Goal: Understand process/instructions: Learn how to perform a task or action

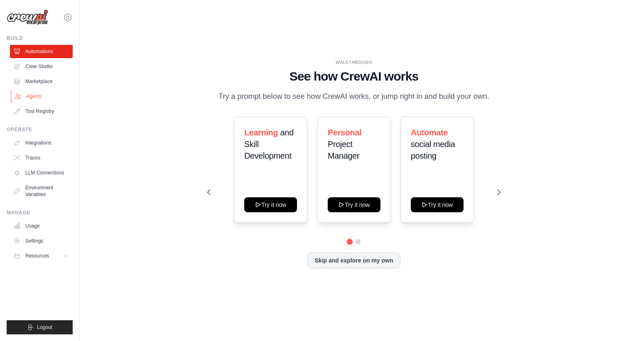
click at [42, 93] on link "Agents" at bounding box center [42, 96] width 63 height 13
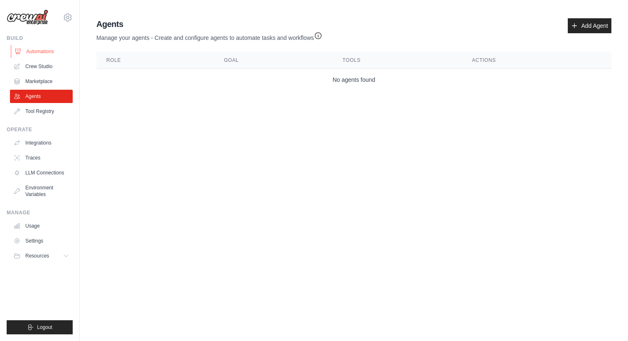
click at [45, 52] on link "Automations" at bounding box center [42, 51] width 63 height 13
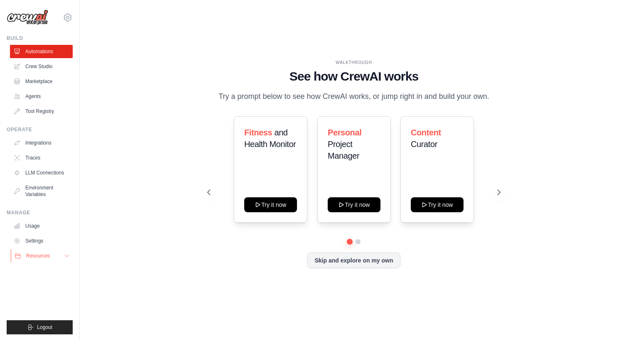
click at [52, 253] on button "Resources" at bounding box center [42, 255] width 63 height 13
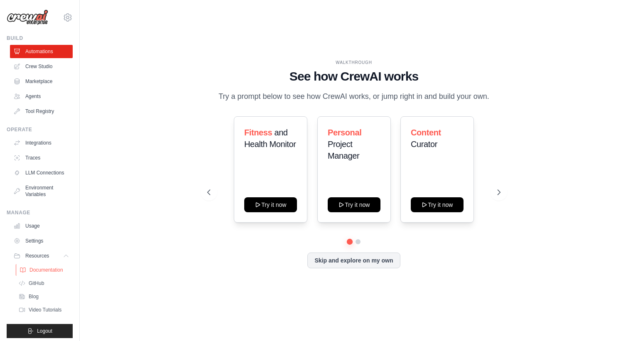
click at [49, 269] on span "Documentation" at bounding box center [46, 270] width 34 height 7
click at [255, 167] on div "Fitness and Health Monitor Try it now" at bounding box center [270, 169] width 73 height 106
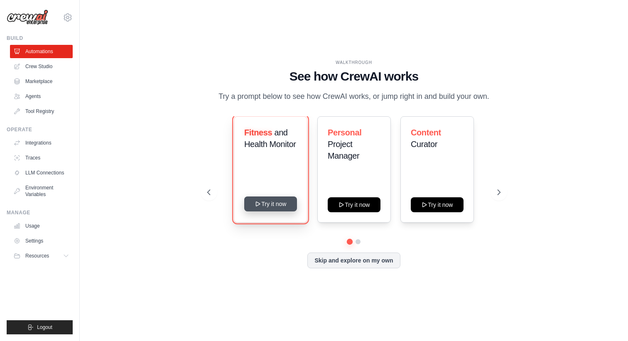
click at [264, 206] on button "Try it now" at bounding box center [270, 203] width 53 height 15
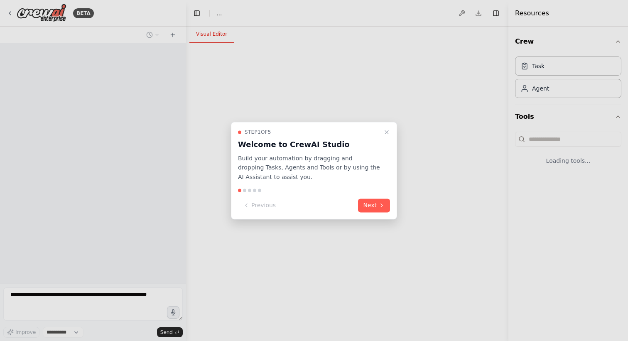
select select "****"
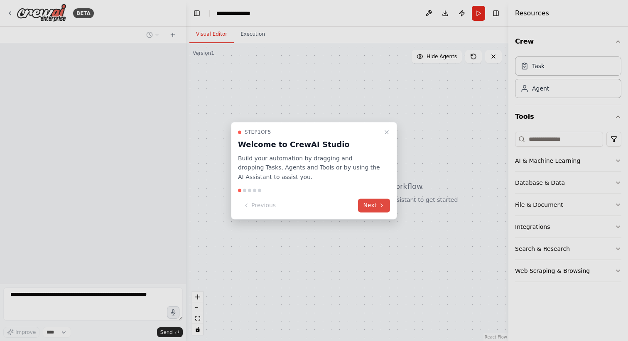
click at [373, 206] on button "Next" at bounding box center [374, 205] width 32 height 14
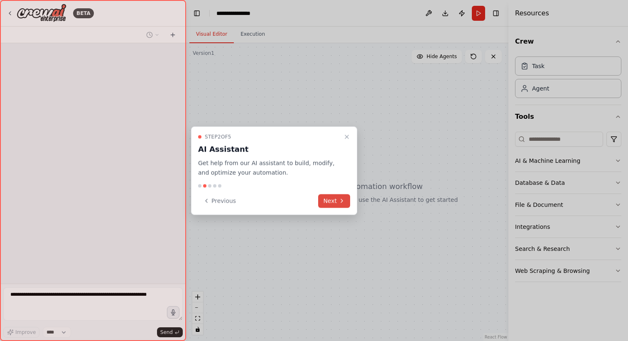
click at [345, 202] on button "Next" at bounding box center [334, 201] width 32 height 14
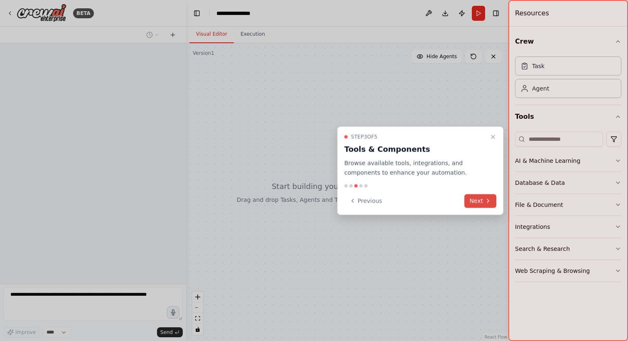
click at [473, 201] on button "Next" at bounding box center [480, 201] width 32 height 14
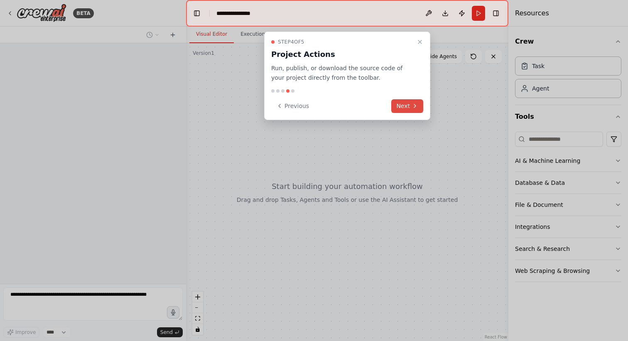
click at [404, 103] on button "Next" at bounding box center [407, 106] width 32 height 14
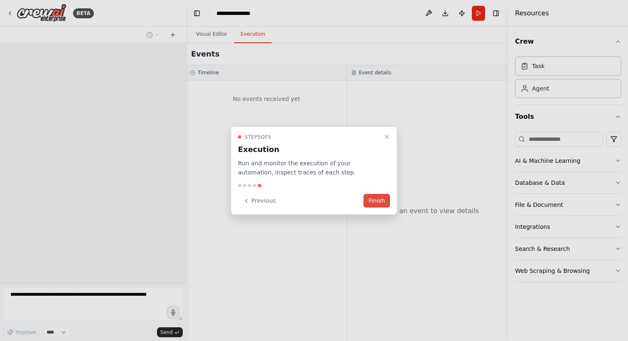
click at [378, 200] on button "Finish" at bounding box center [376, 201] width 27 height 14
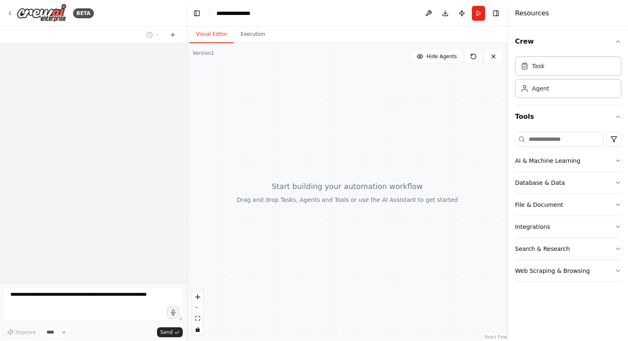
click at [301, 197] on div at bounding box center [347, 192] width 322 height 298
drag, startPoint x: 301, startPoint y: 197, endPoint x: 322, endPoint y: 55, distance: 144.1
click at [322, 55] on div at bounding box center [347, 192] width 322 height 298
click at [197, 307] on icon "zoom out" at bounding box center [197, 307] width 5 height 1
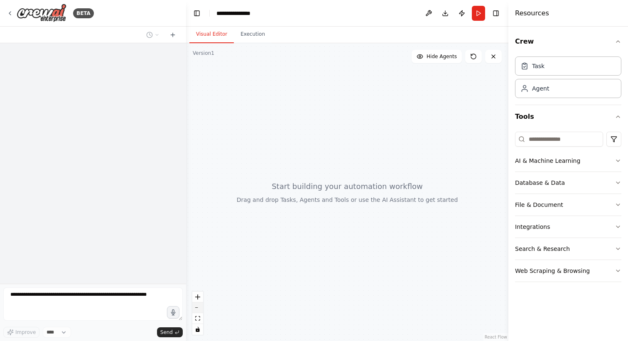
click at [197, 307] on icon "zoom out" at bounding box center [197, 307] width 5 height 1
click at [197, 307] on div "React Flow controls" at bounding box center [197, 313] width 11 height 43
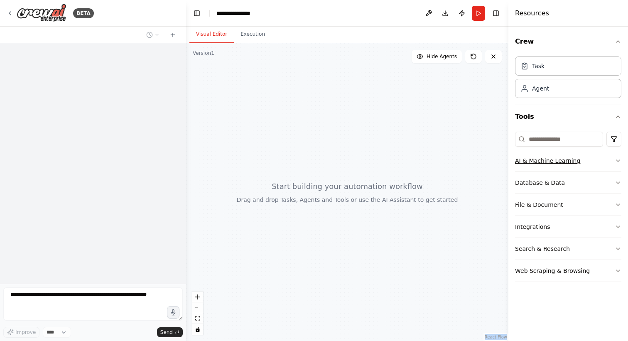
click at [551, 162] on button "AI & Machine Learning" at bounding box center [568, 161] width 106 height 22
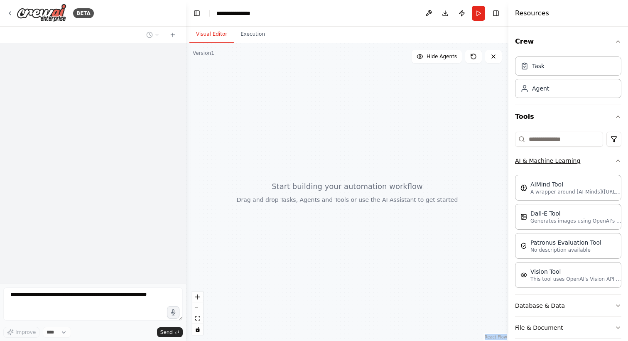
click at [572, 162] on button "AI & Machine Learning" at bounding box center [568, 161] width 106 height 22
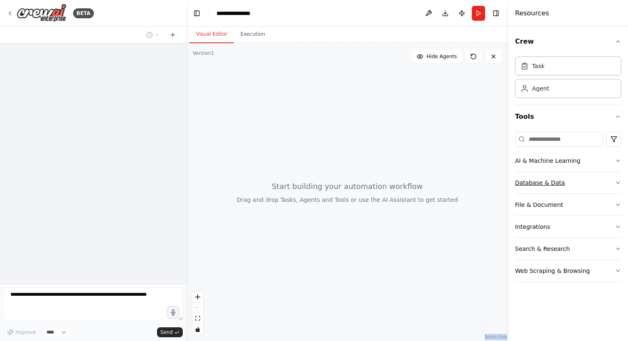
click at [572, 181] on button "Database & Data" at bounding box center [568, 183] width 106 height 22
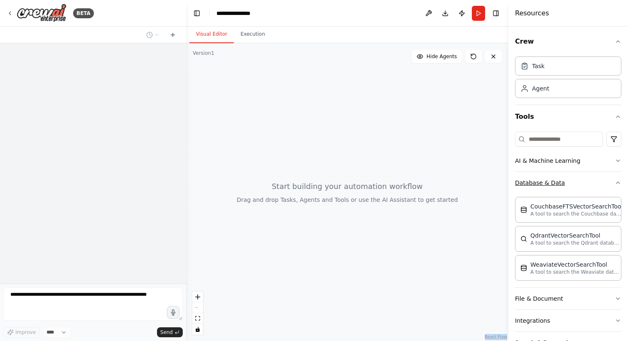
click at [572, 184] on button "Database & Data" at bounding box center [568, 183] width 106 height 22
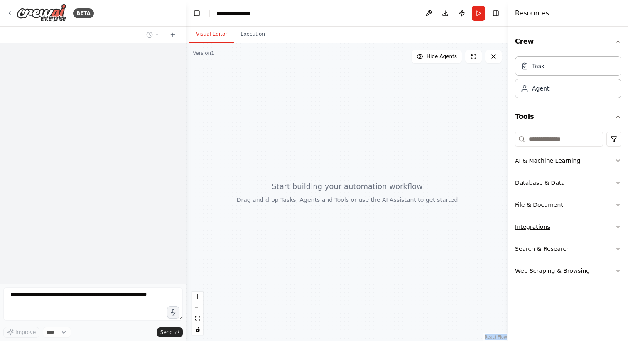
click at [565, 217] on button "Integrations" at bounding box center [568, 227] width 106 height 22
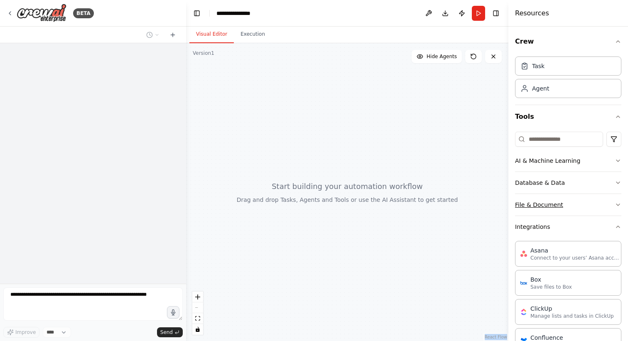
click at [566, 205] on button "File & Document" at bounding box center [568, 205] width 106 height 22
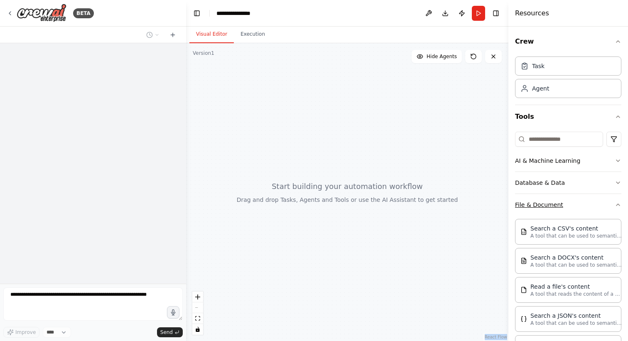
click at [566, 207] on button "File & Document" at bounding box center [568, 205] width 106 height 22
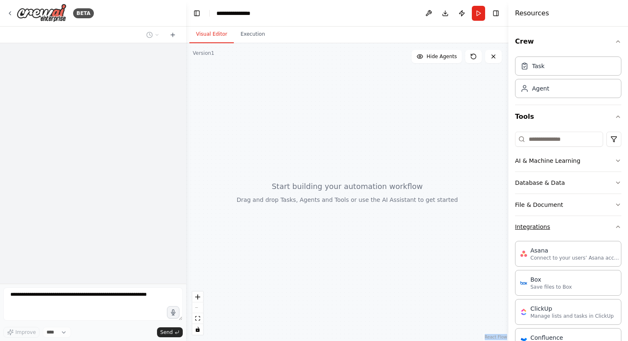
click at [562, 225] on button "Integrations" at bounding box center [568, 227] width 106 height 22
